Goal: Transaction & Acquisition: Purchase product/service

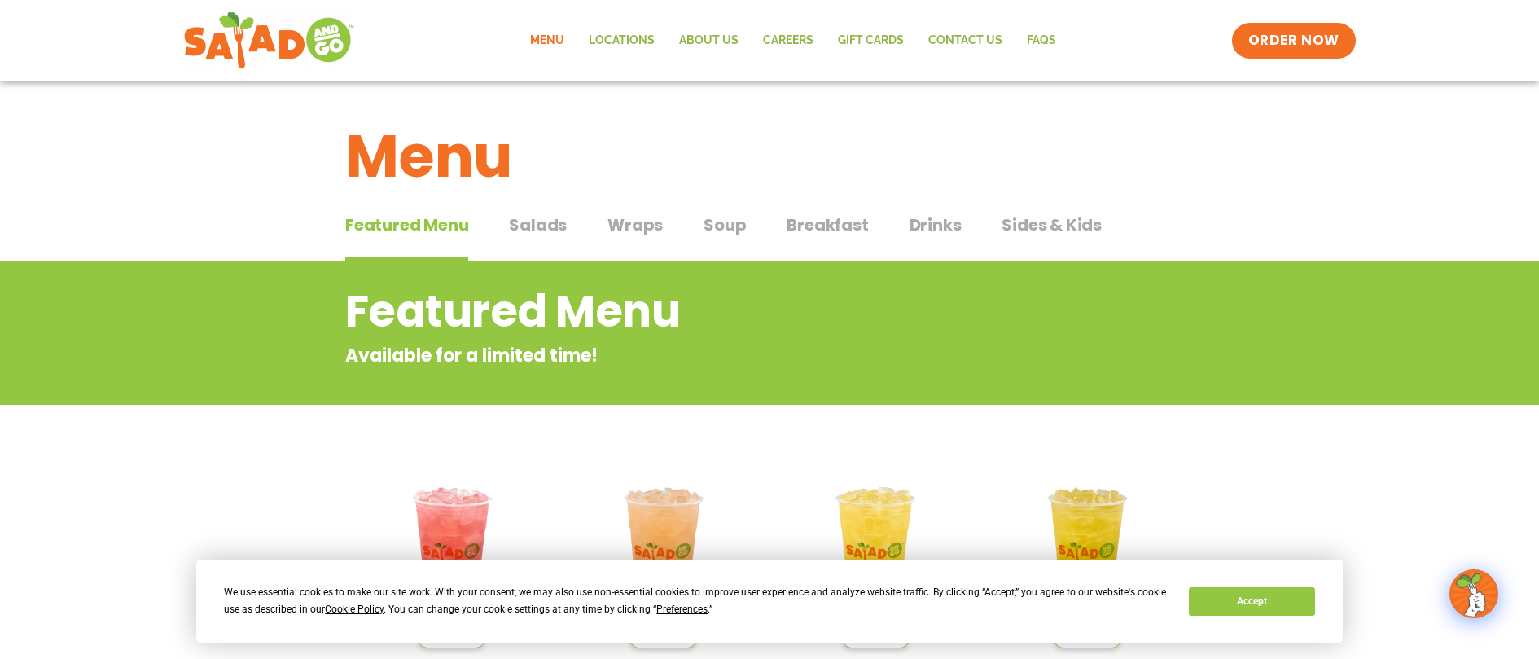
click at [544, 227] on span "Salads" at bounding box center [538, 225] width 58 height 24
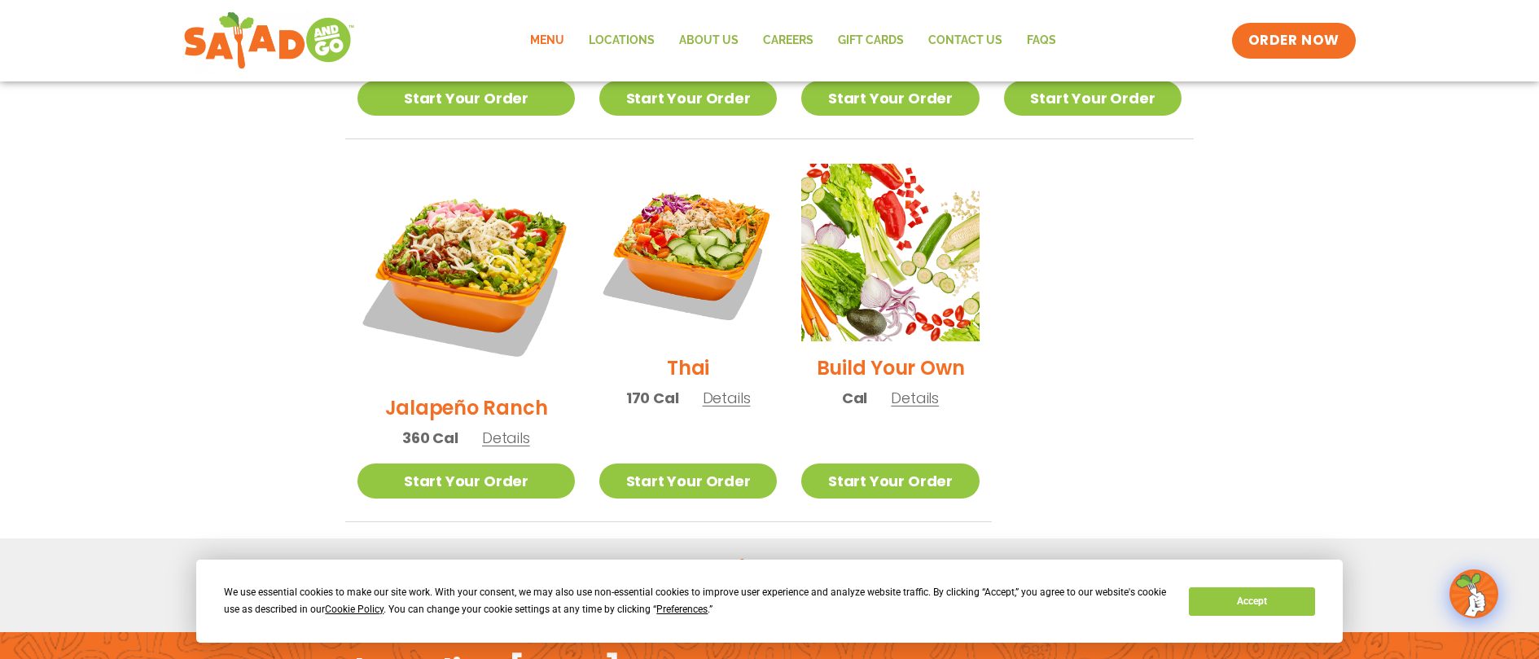
scroll to position [1304, 0]
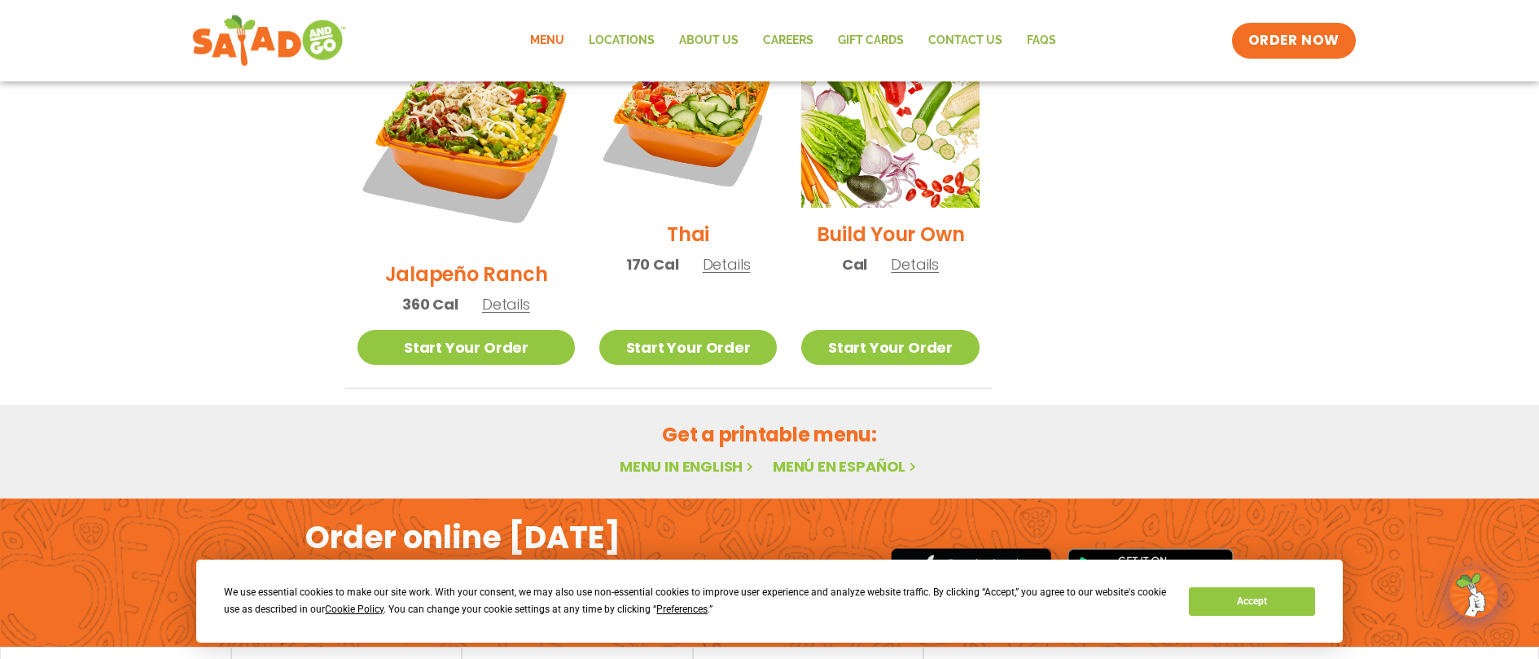
click at [261, 53] on img at bounding box center [269, 40] width 154 height 59
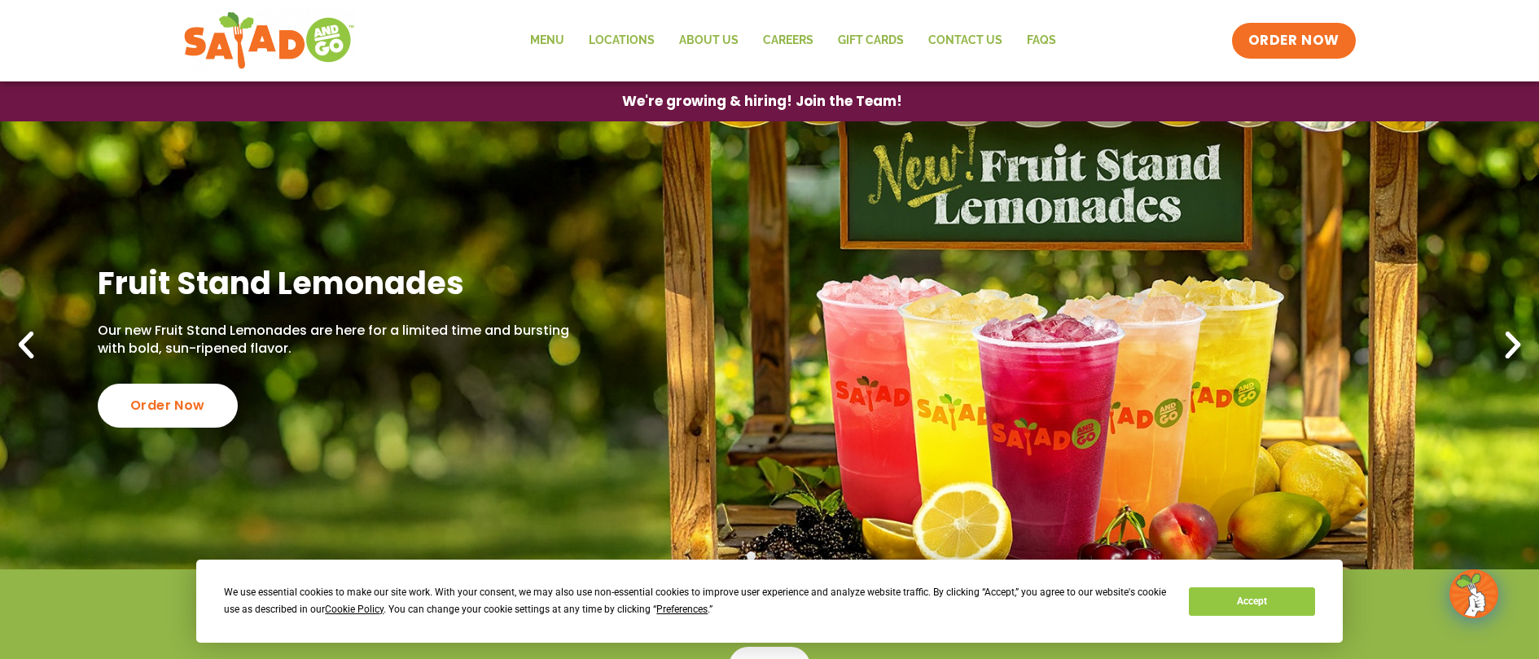
click at [1522, 343] on icon "Next slide" at bounding box center [1513, 345] width 36 height 36
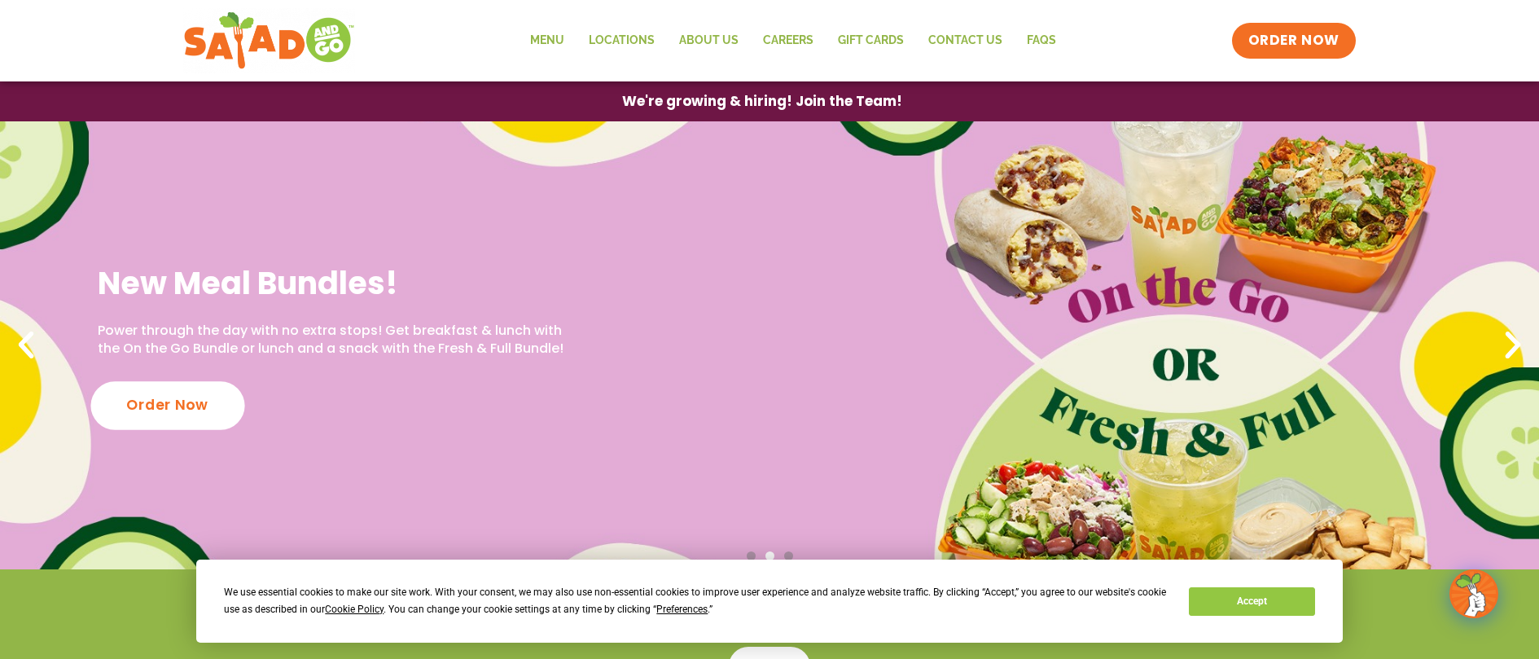
click at [161, 408] on div "Order Now" at bounding box center [167, 405] width 154 height 48
click at [160, 405] on div "Order Now" at bounding box center [167, 405] width 154 height 48
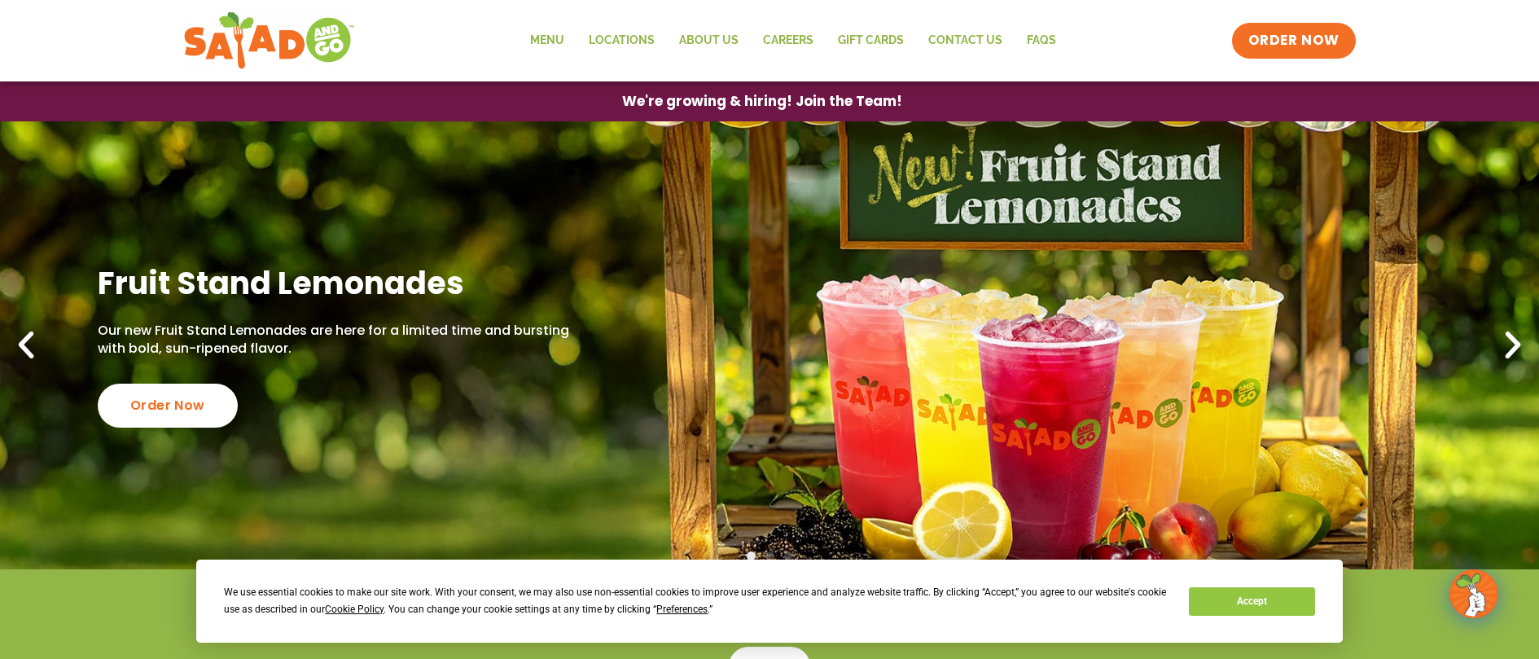
click at [1510, 349] on icon "Next slide" at bounding box center [1513, 345] width 36 height 36
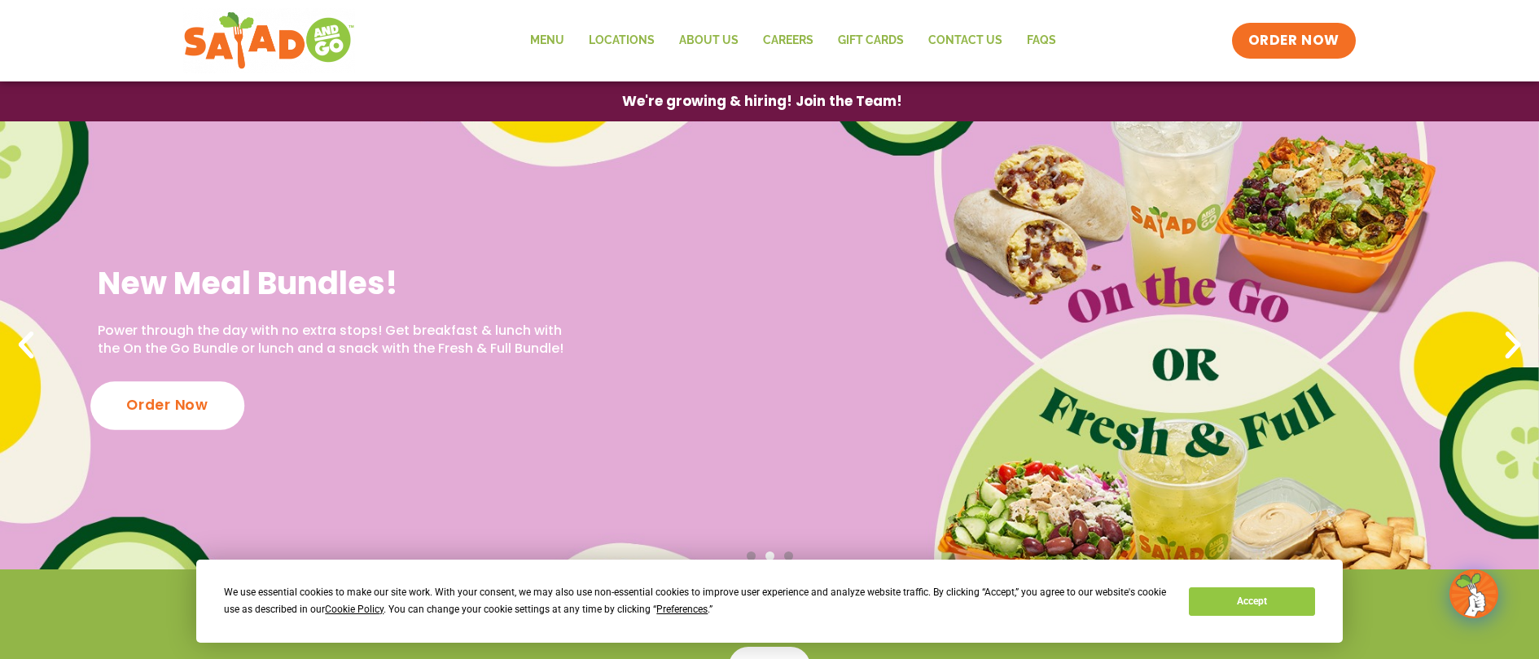
click at [156, 410] on div "Order Now" at bounding box center [167, 405] width 154 height 48
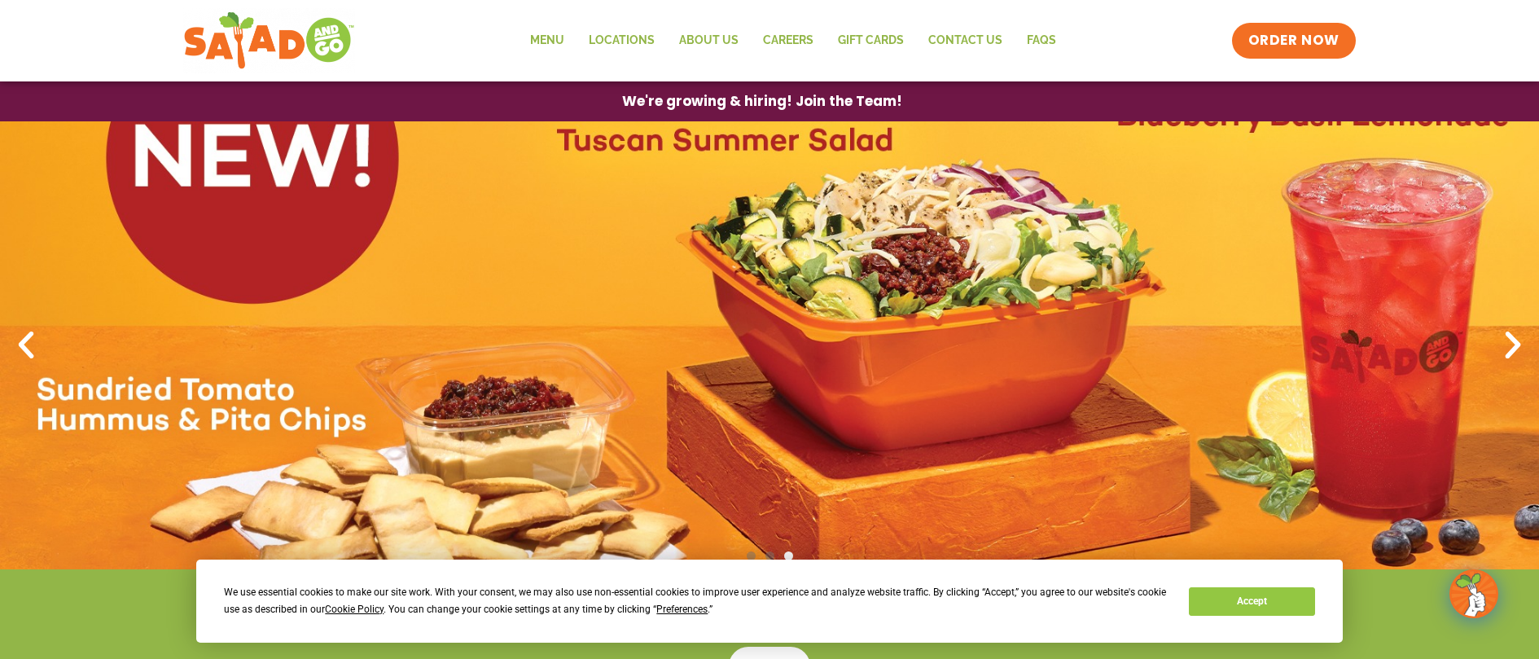
click at [24, 342] on icon "Previous slide" at bounding box center [26, 345] width 36 height 36
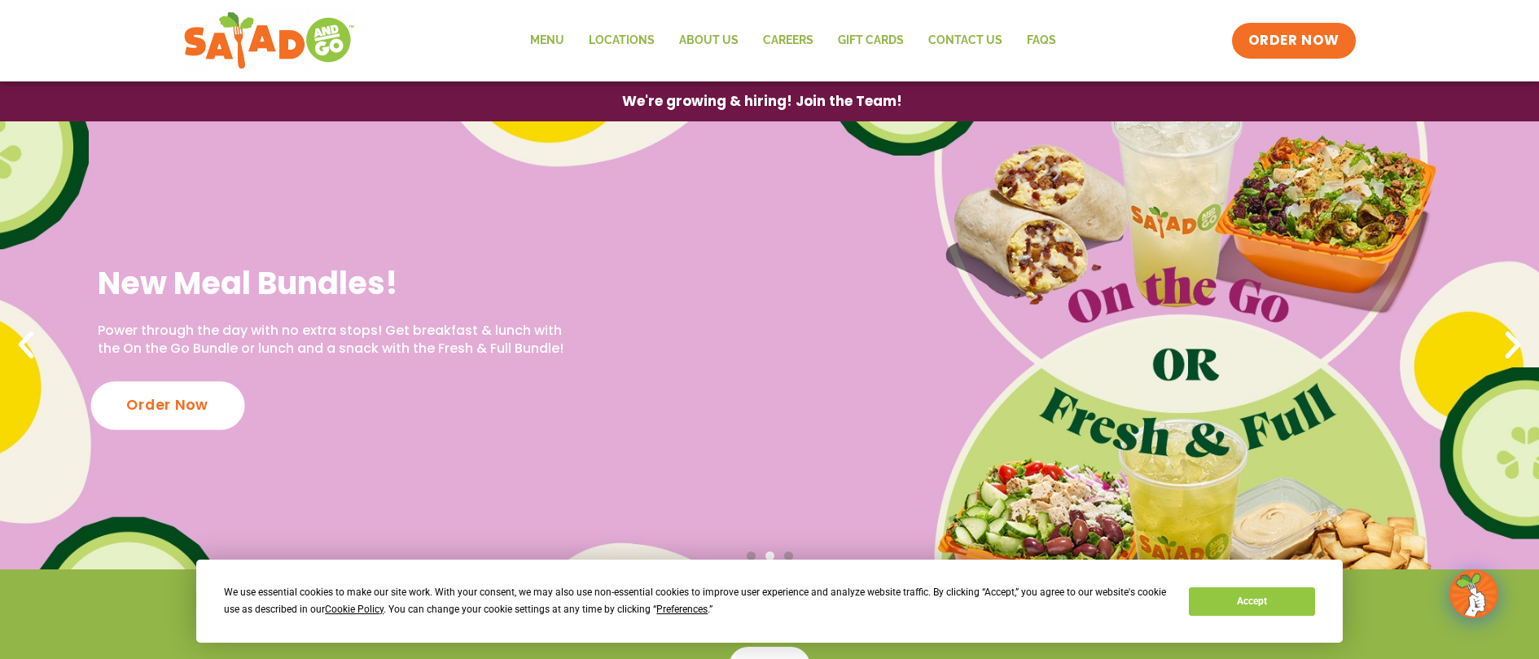
click at [156, 418] on div "Order Now" at bounding box center [167, 405] width 154 height 48
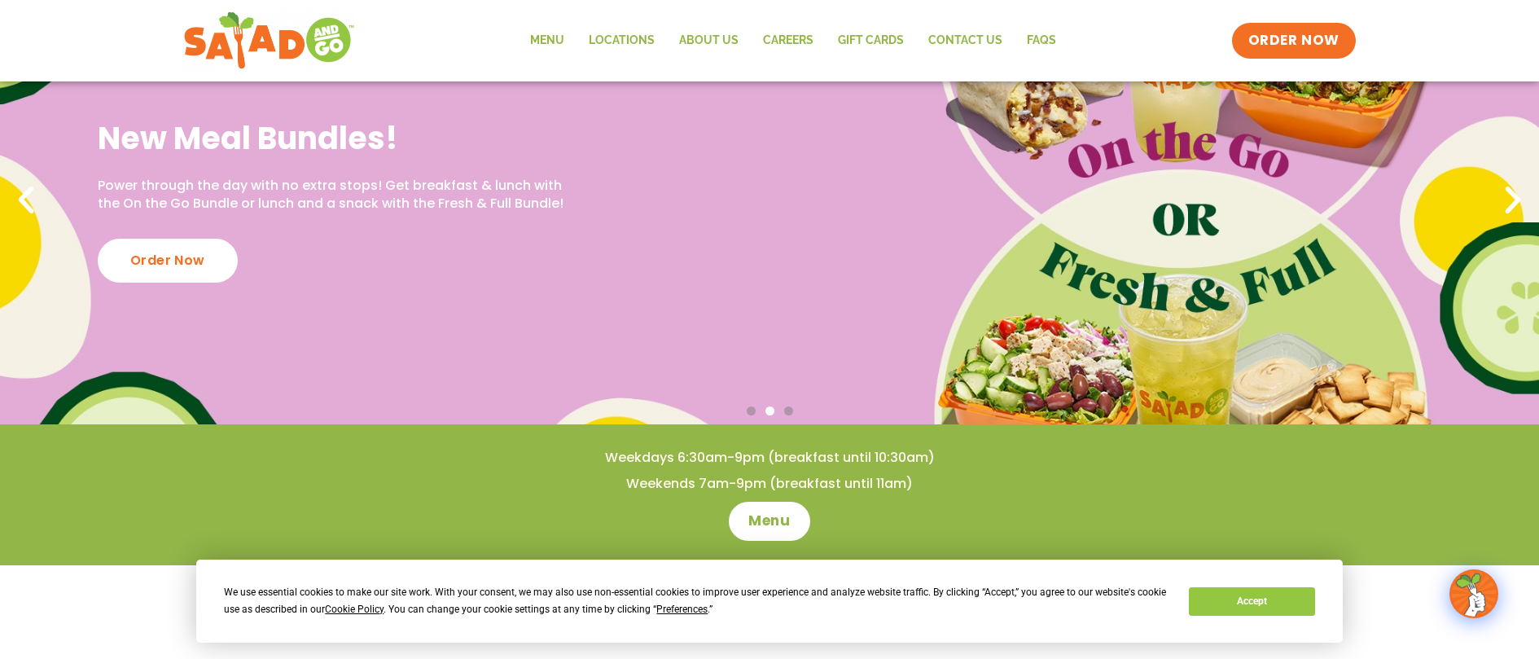
scroll to position [159, 0]
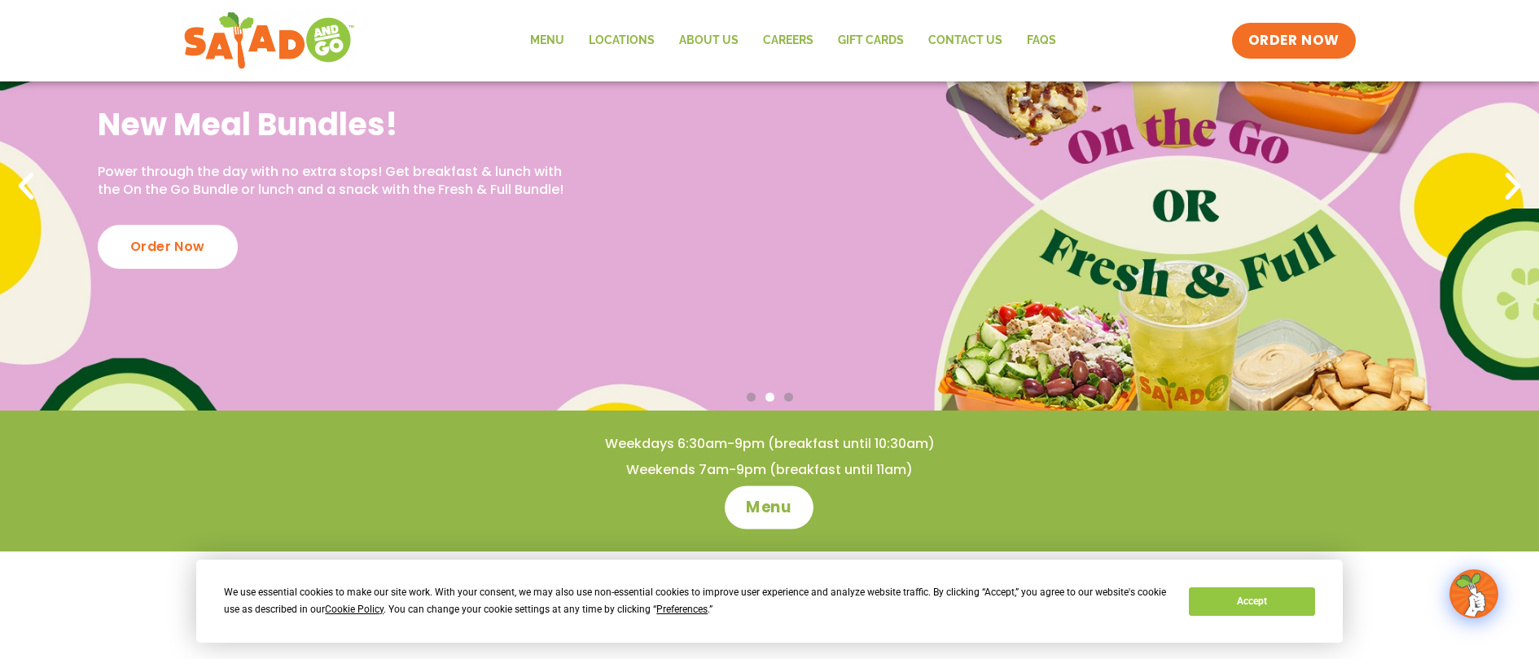
click at [791, 503] on span "Menu" at bounding box center [770, 507] width 46 height 21
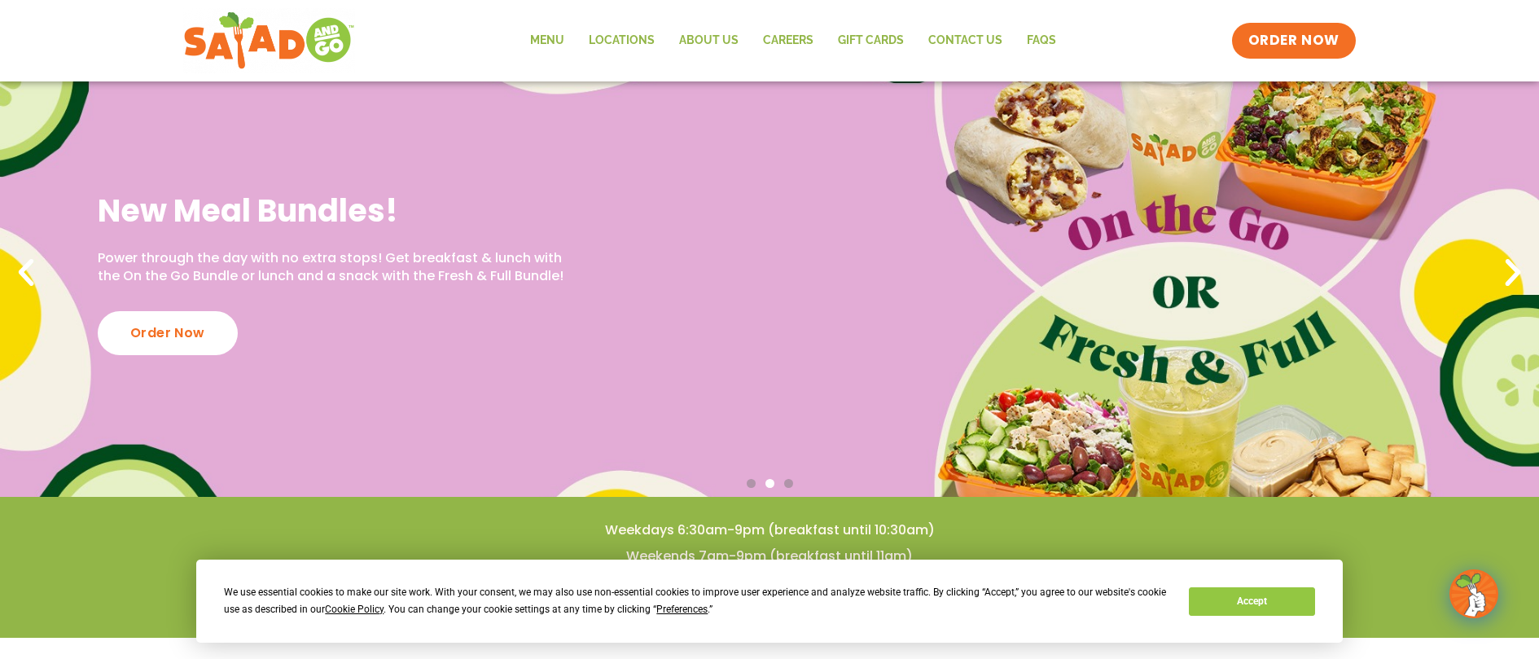
scroll to position [55, 0]
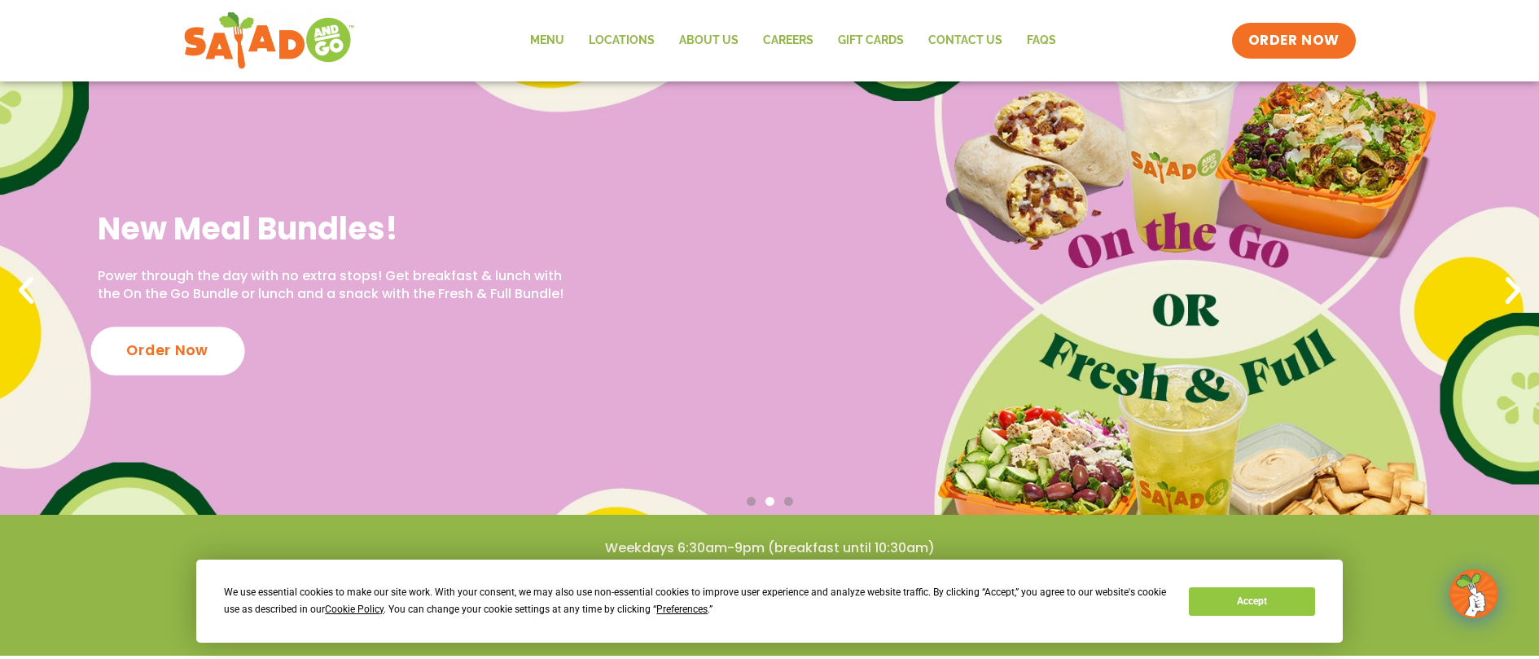
click at [208, 368] on div "Order Now" at bounding box center [167, 350] width 154 height 48
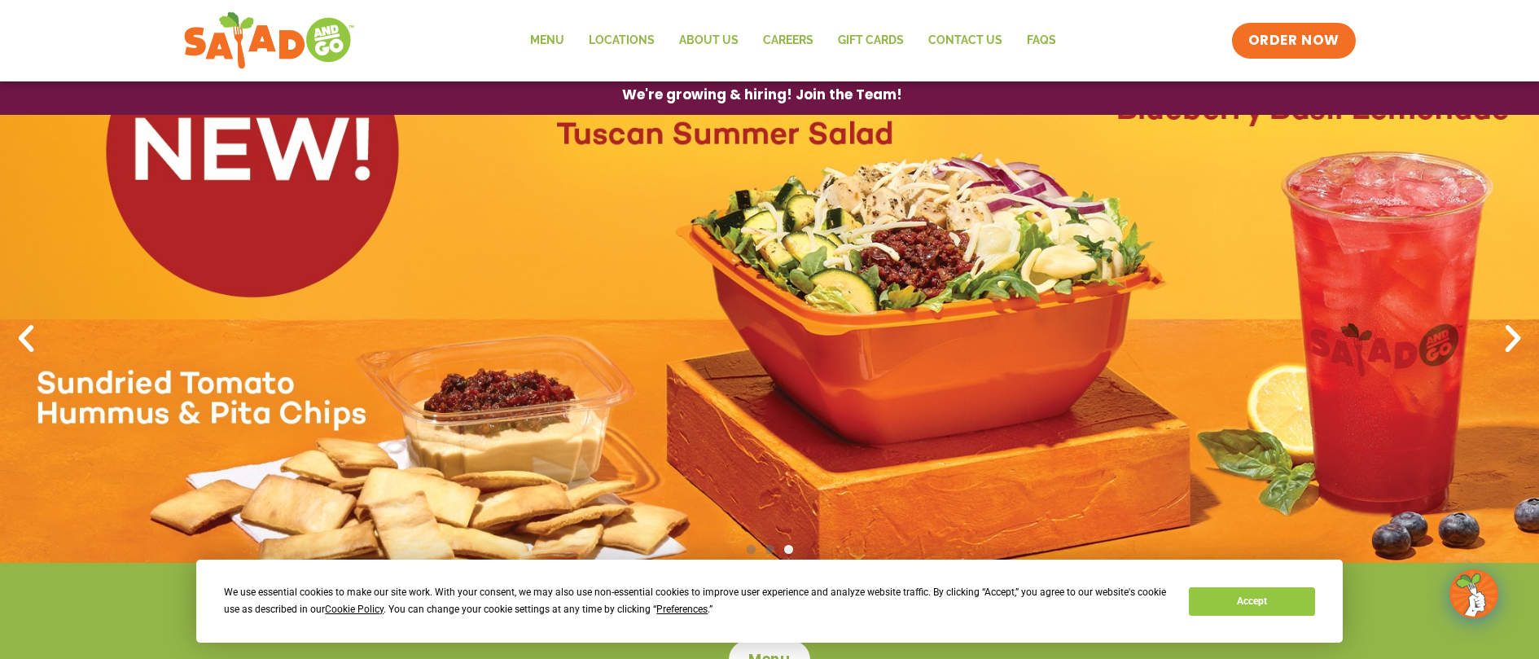
scroll to position [0, 0]
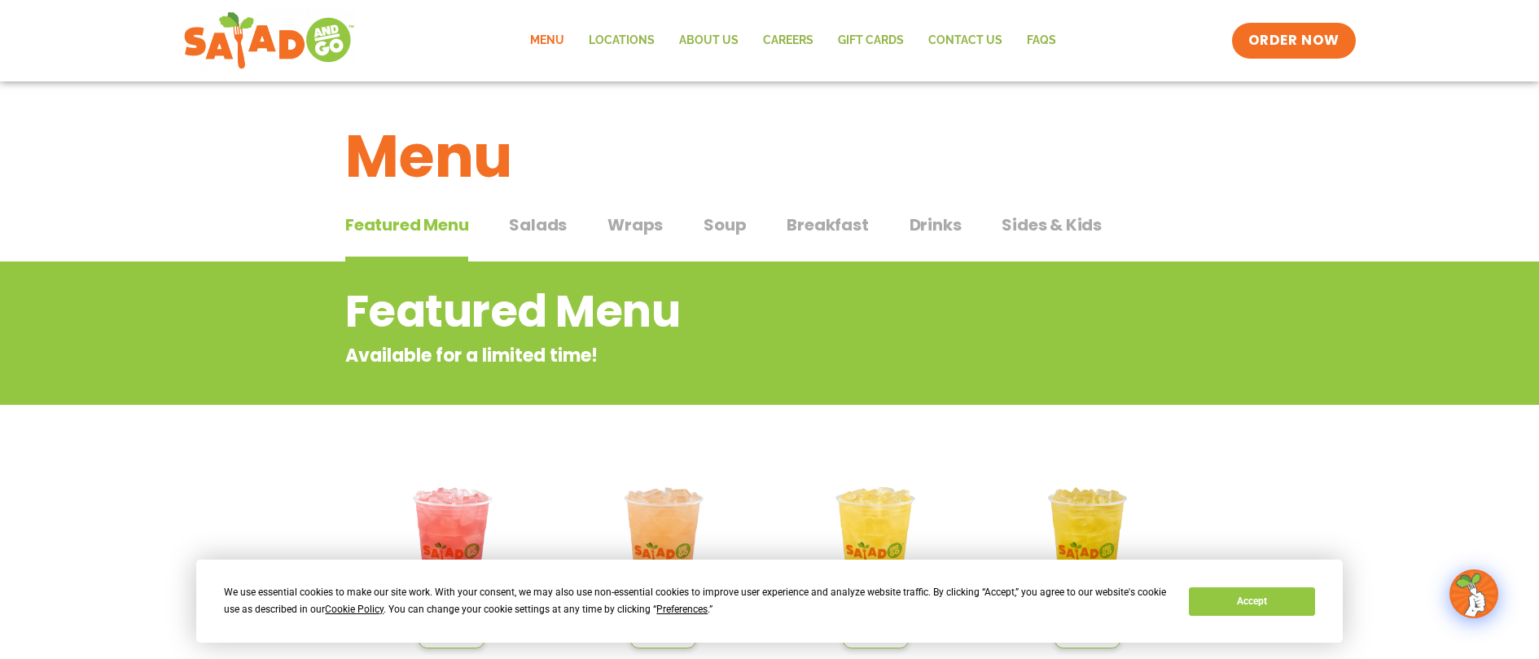
click at [531, 226] on span "Salads" at bounding box center [538, 225] width 58 height 24
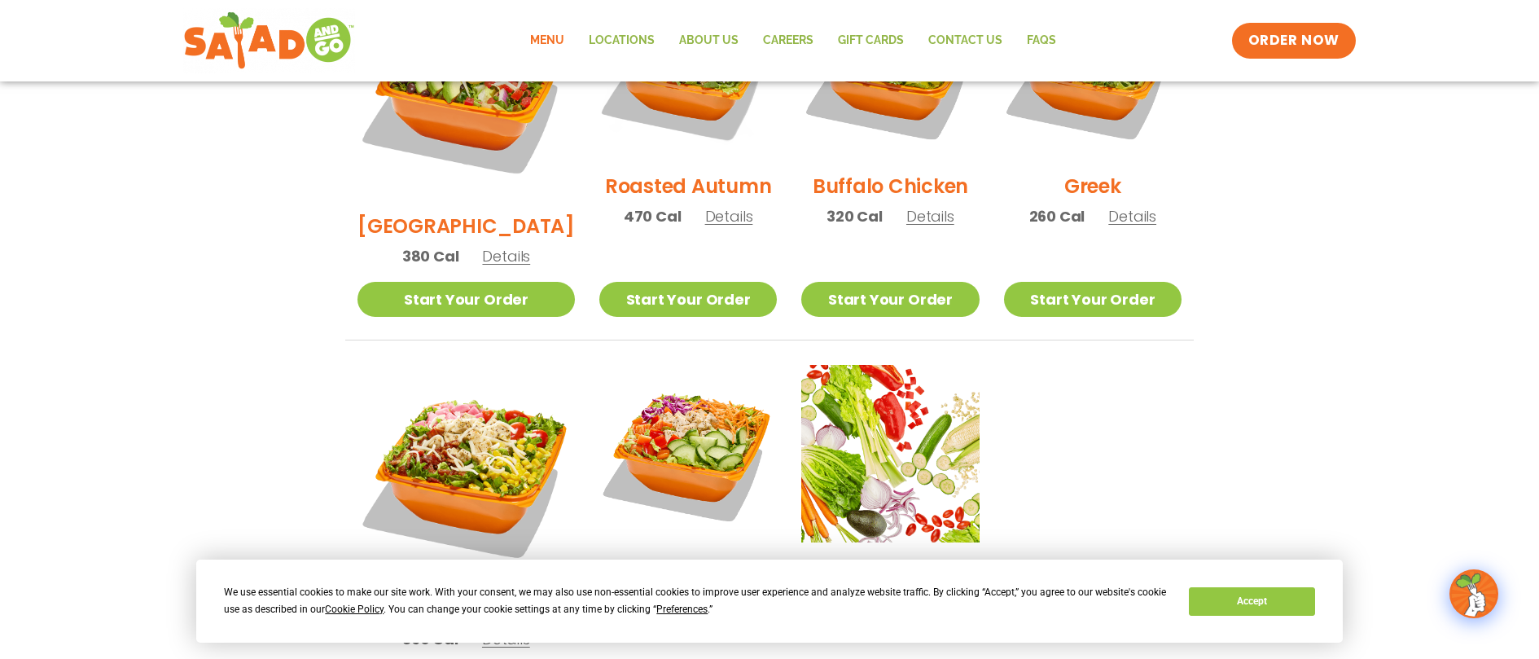
scroll to position [811, 0]
